Goal: Use online tool/utility: Utilize a website feature to perform a specific function

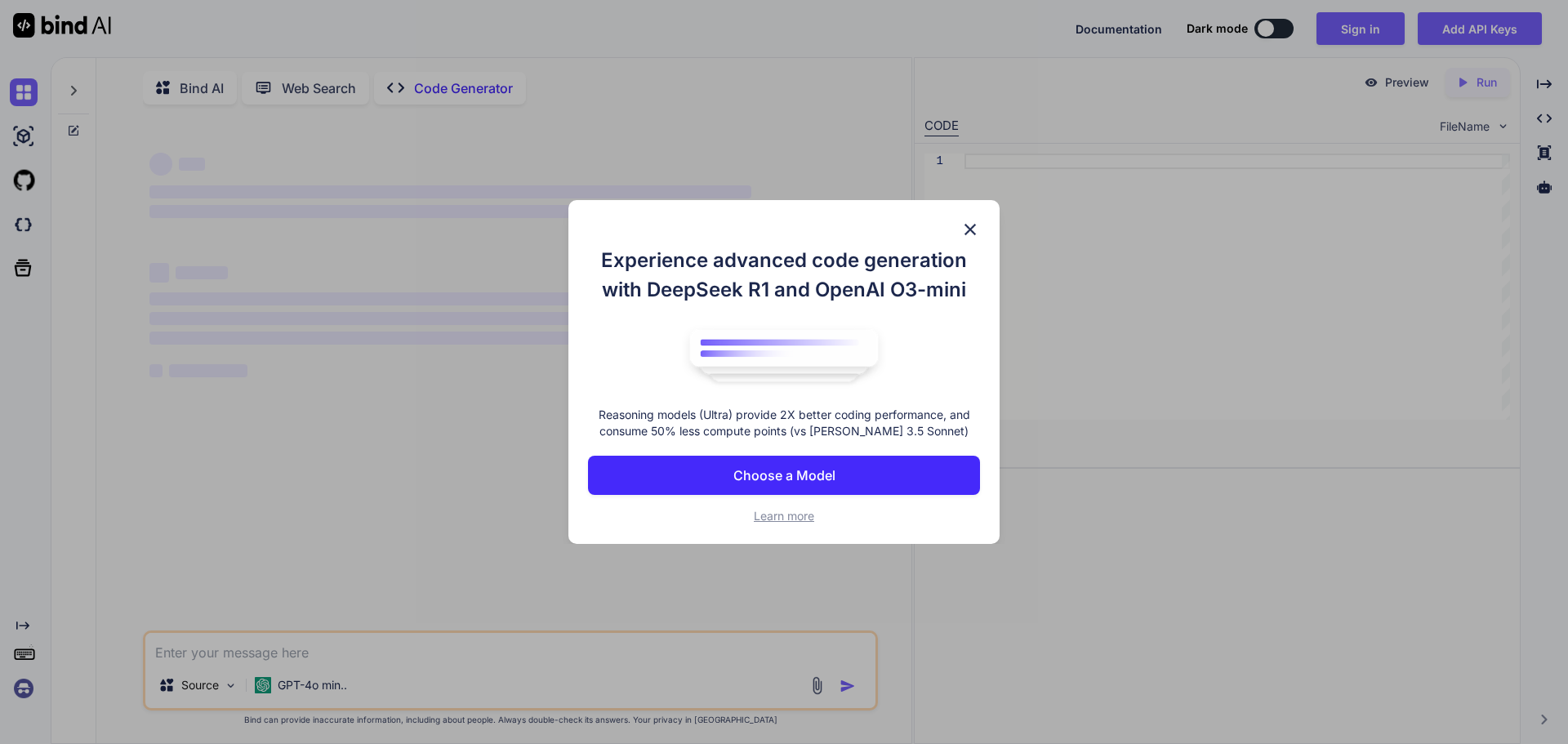
click at [969, 234] on img at bounding box center [971, 229] width 20 height 20
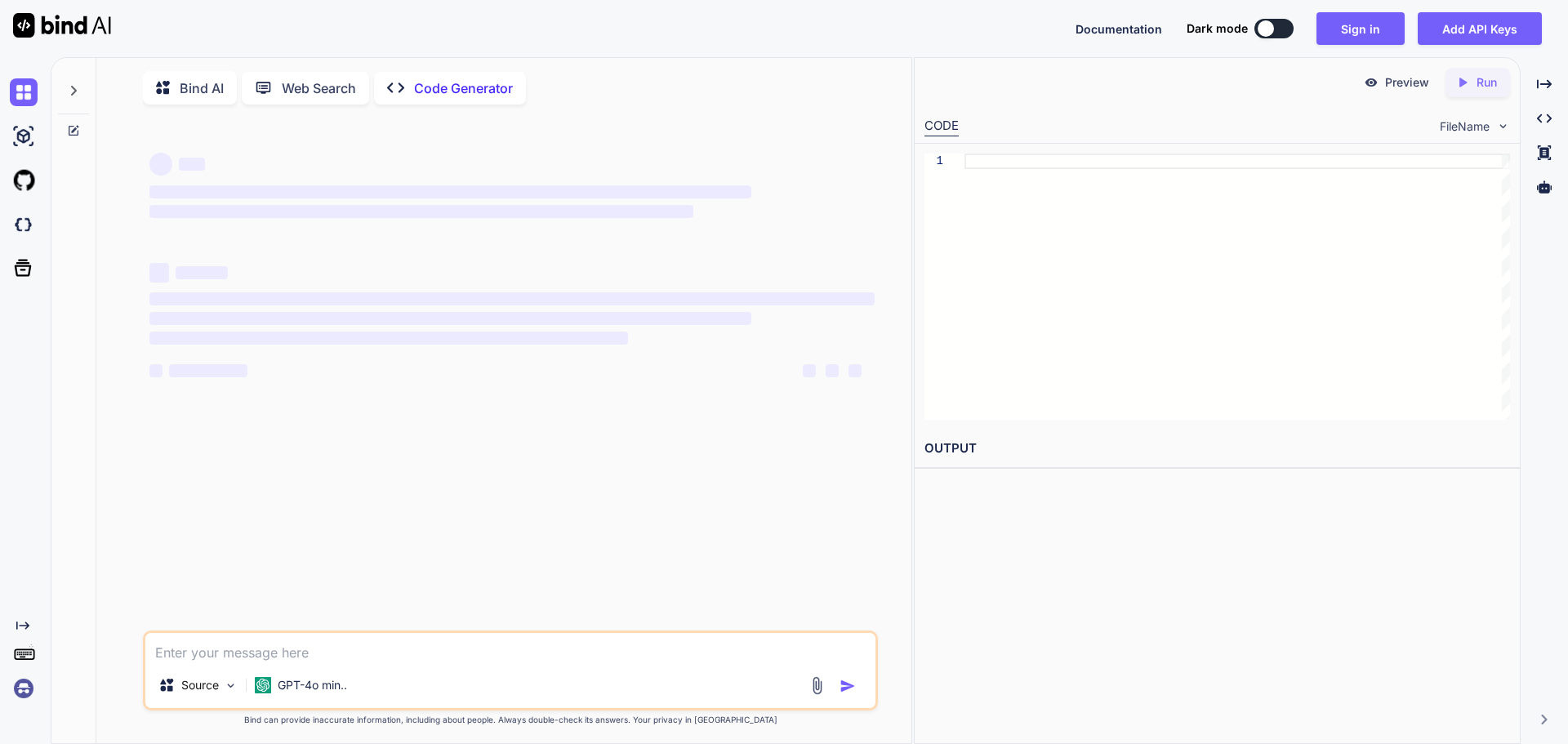
scroll to position [7, 0]
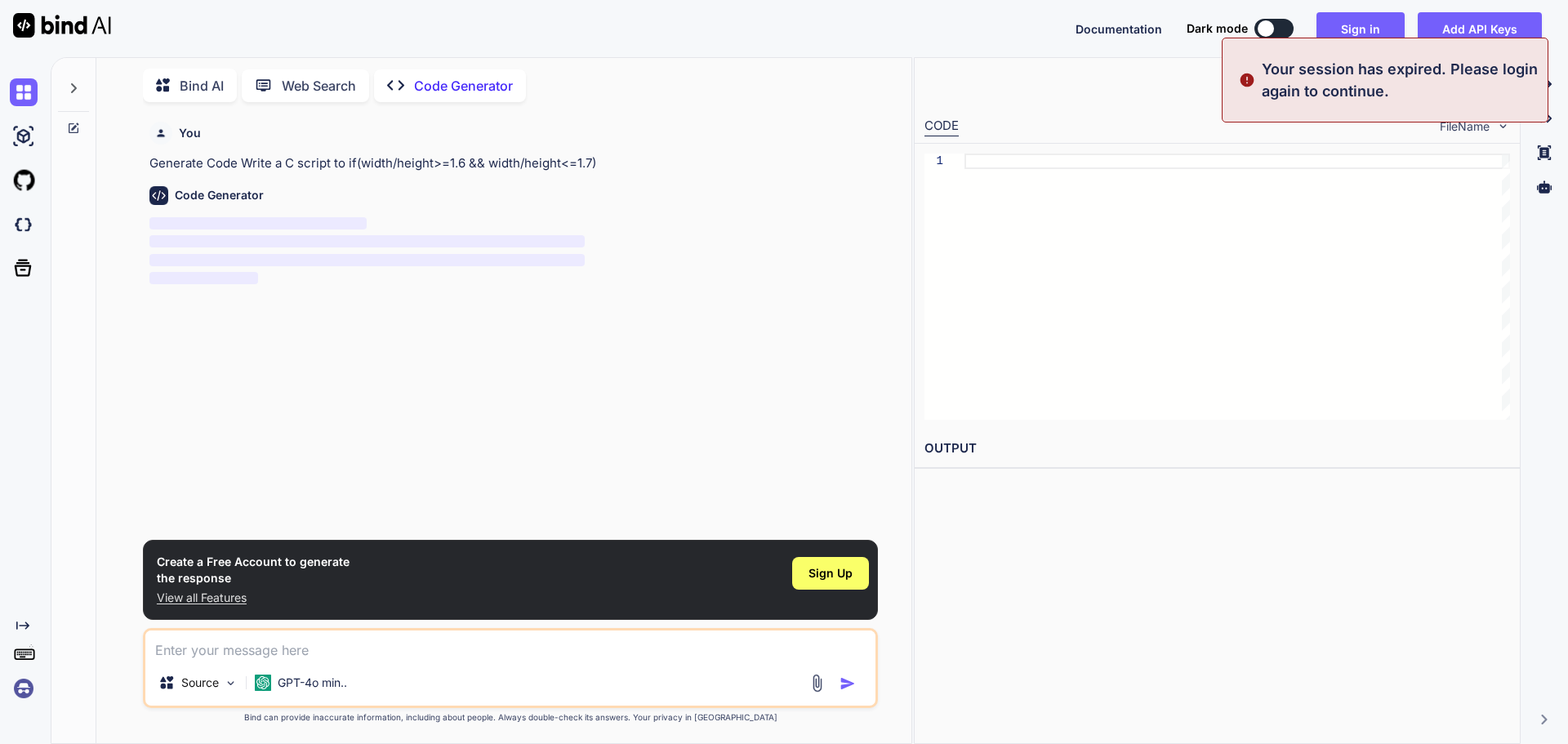
type textarea "x"
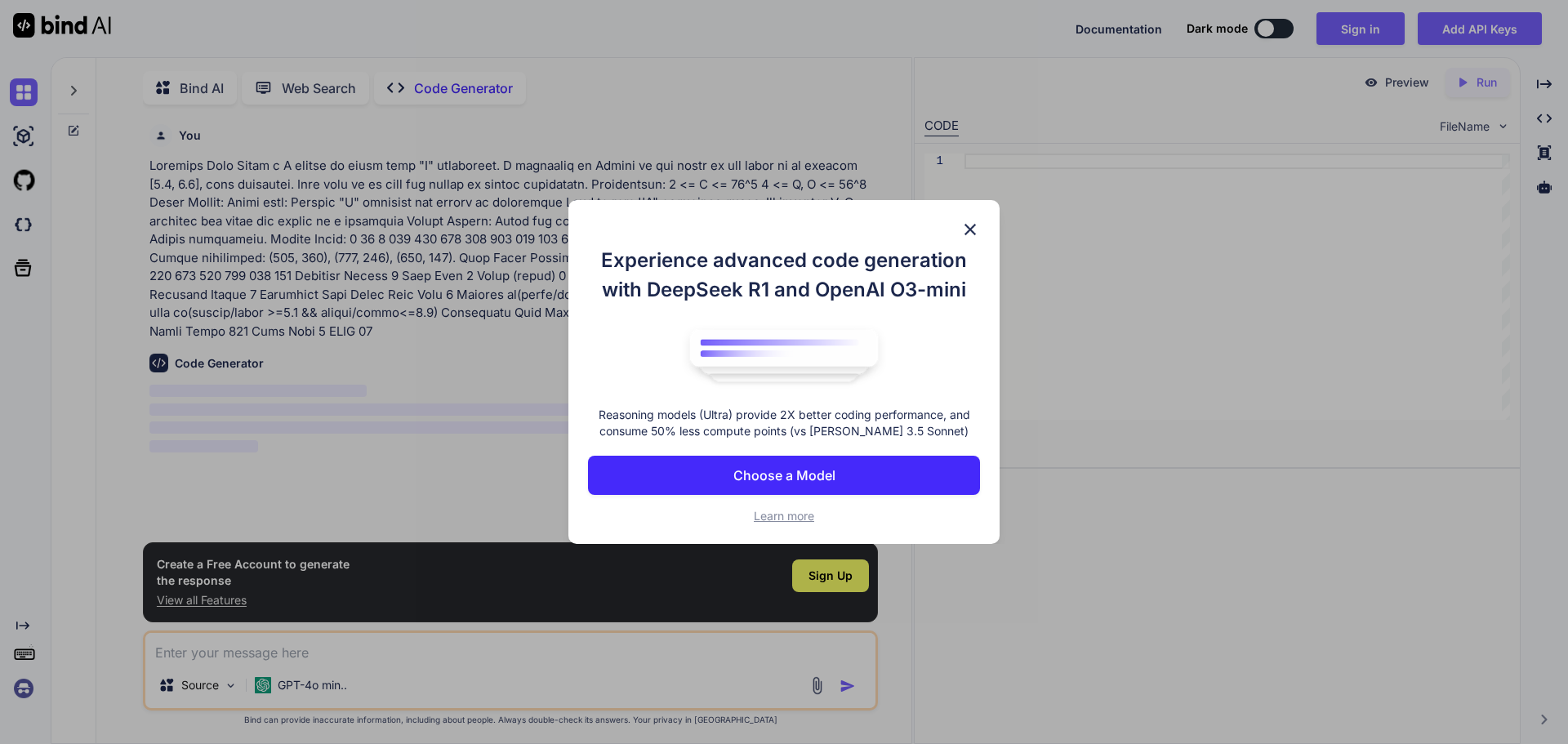
scroll to position [7, 0]
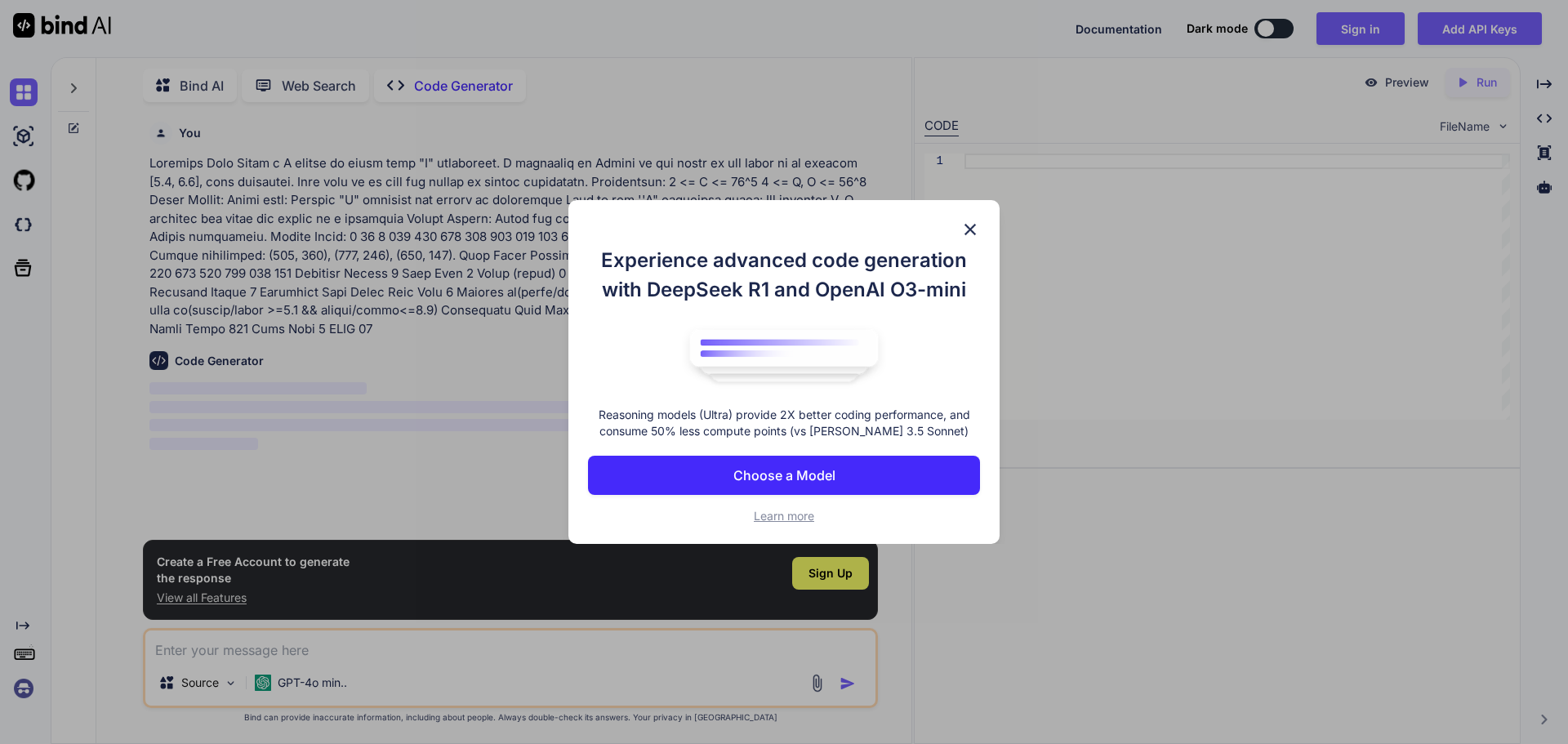
click at [964, 224] on img at bounding box center [971, 229] width 20 height 20
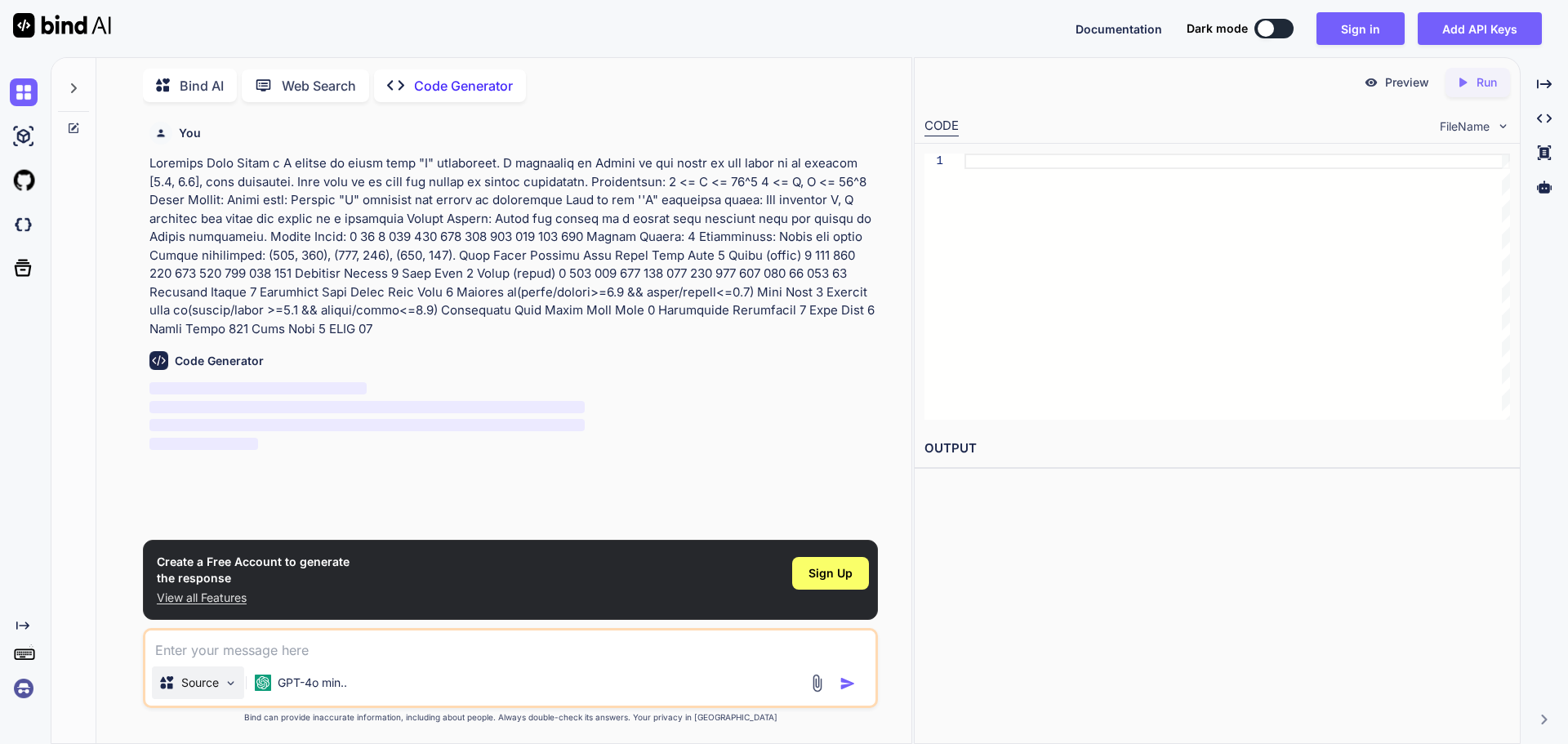
click at [229, 679] on img at bounding box center [230, 683] width 14 height 14
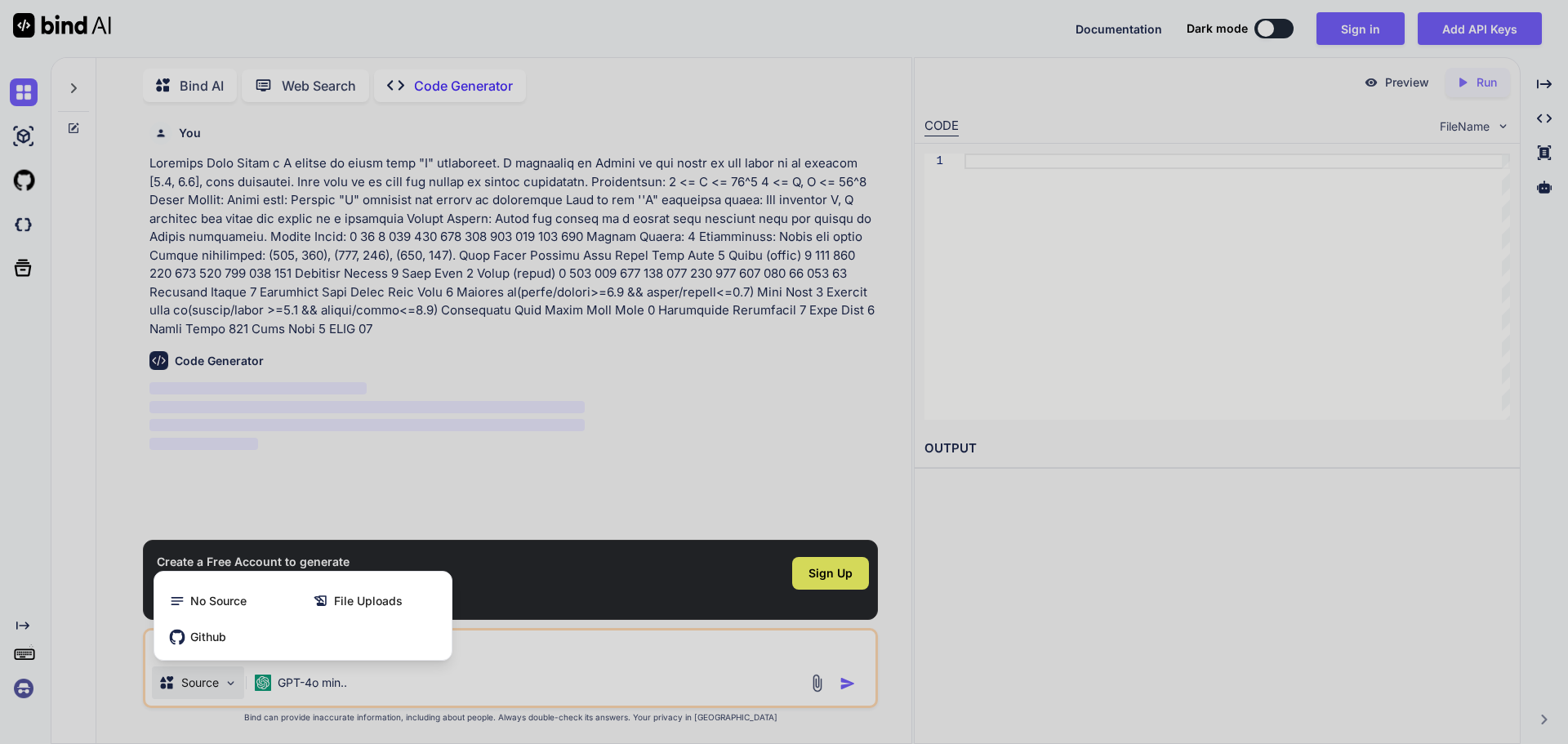
click at [243, 677] on div at bounding box center [784, 372] width 1568 height 744
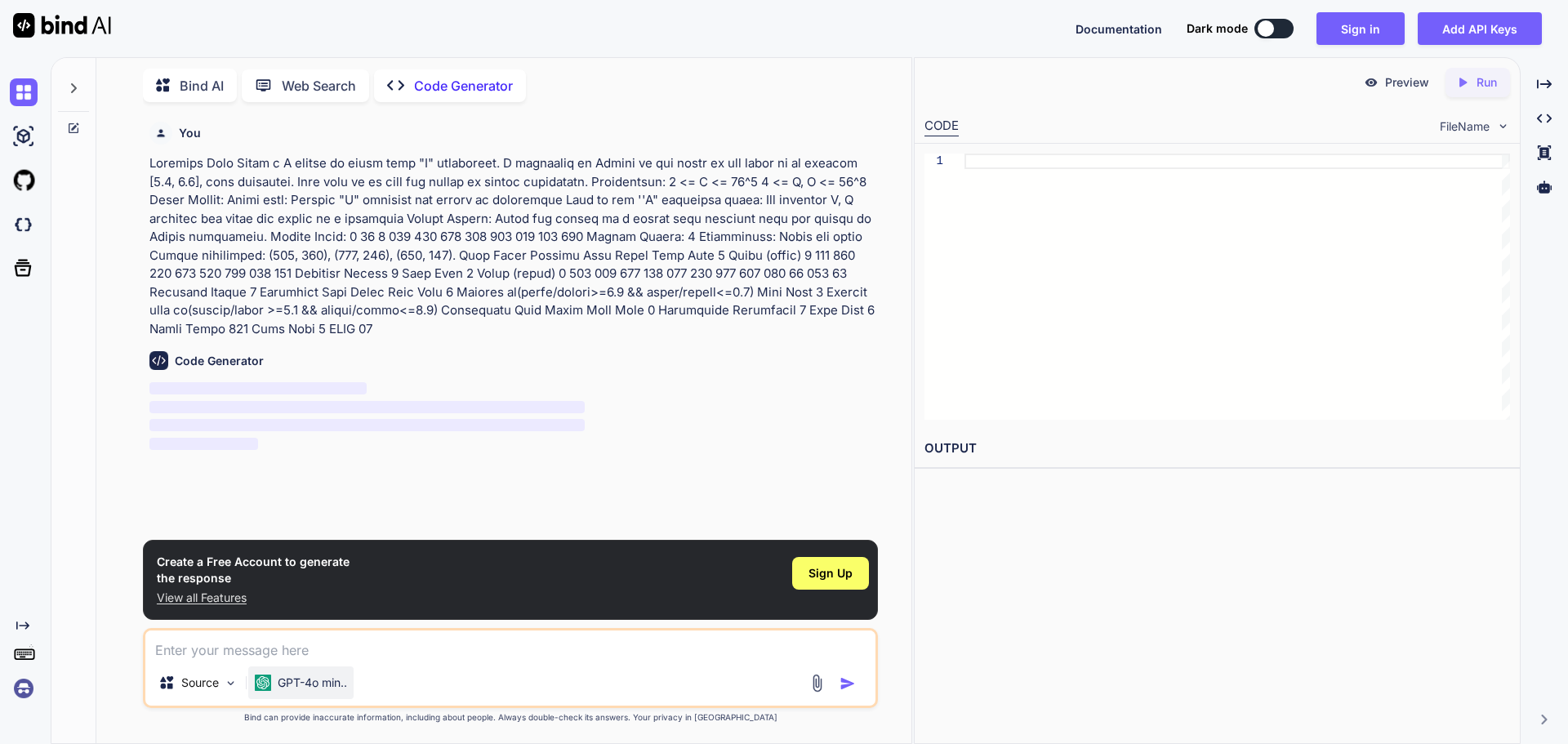
click at [332, 686] on p "GPT-4o min.." at bounding box center [312, 683] width 70 height 17
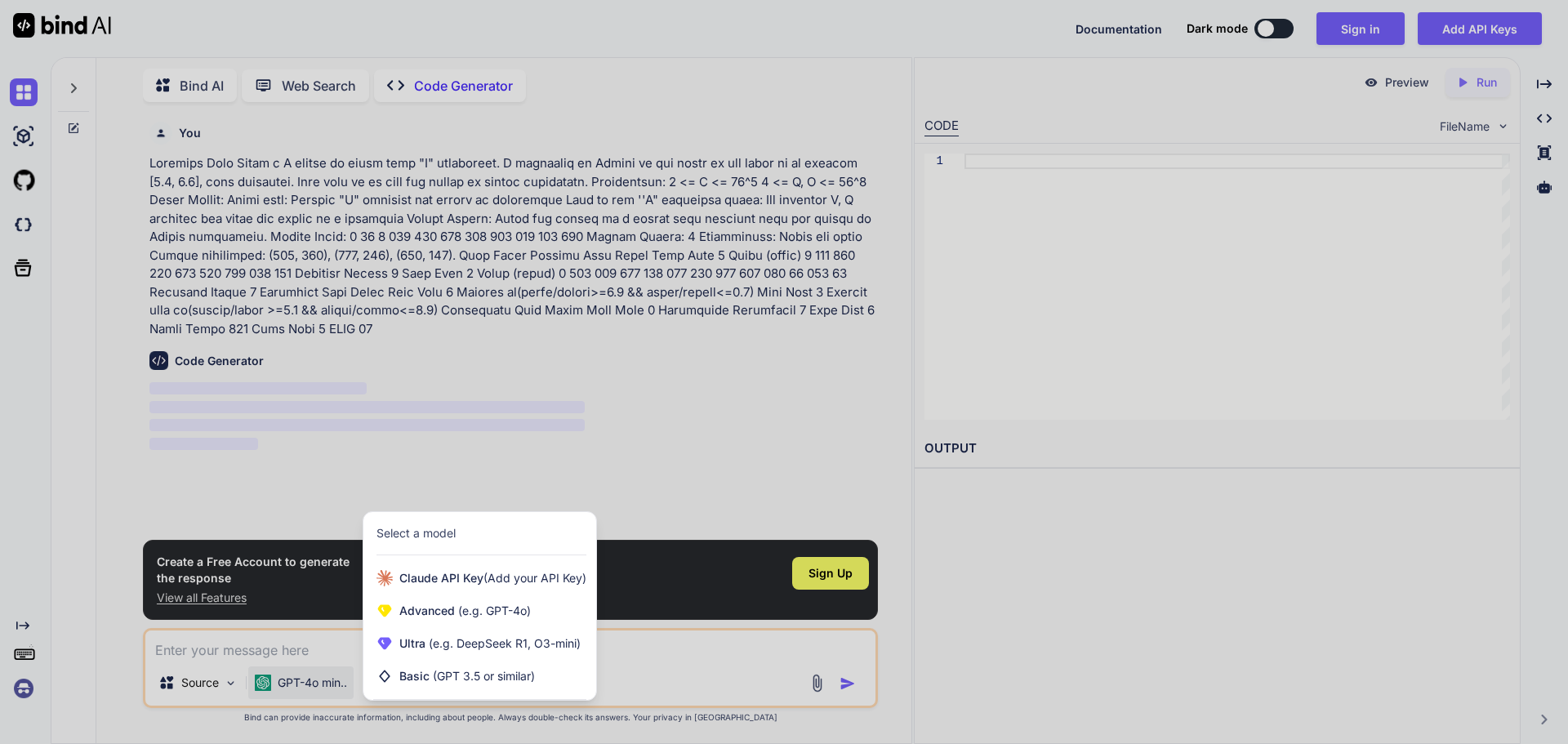
click at [700, 331] on div at bounding box center [784, 372] width 1568 height 744
type textarea "x"
